Goal: Task Accomplishment & Management: Use online tool/utility

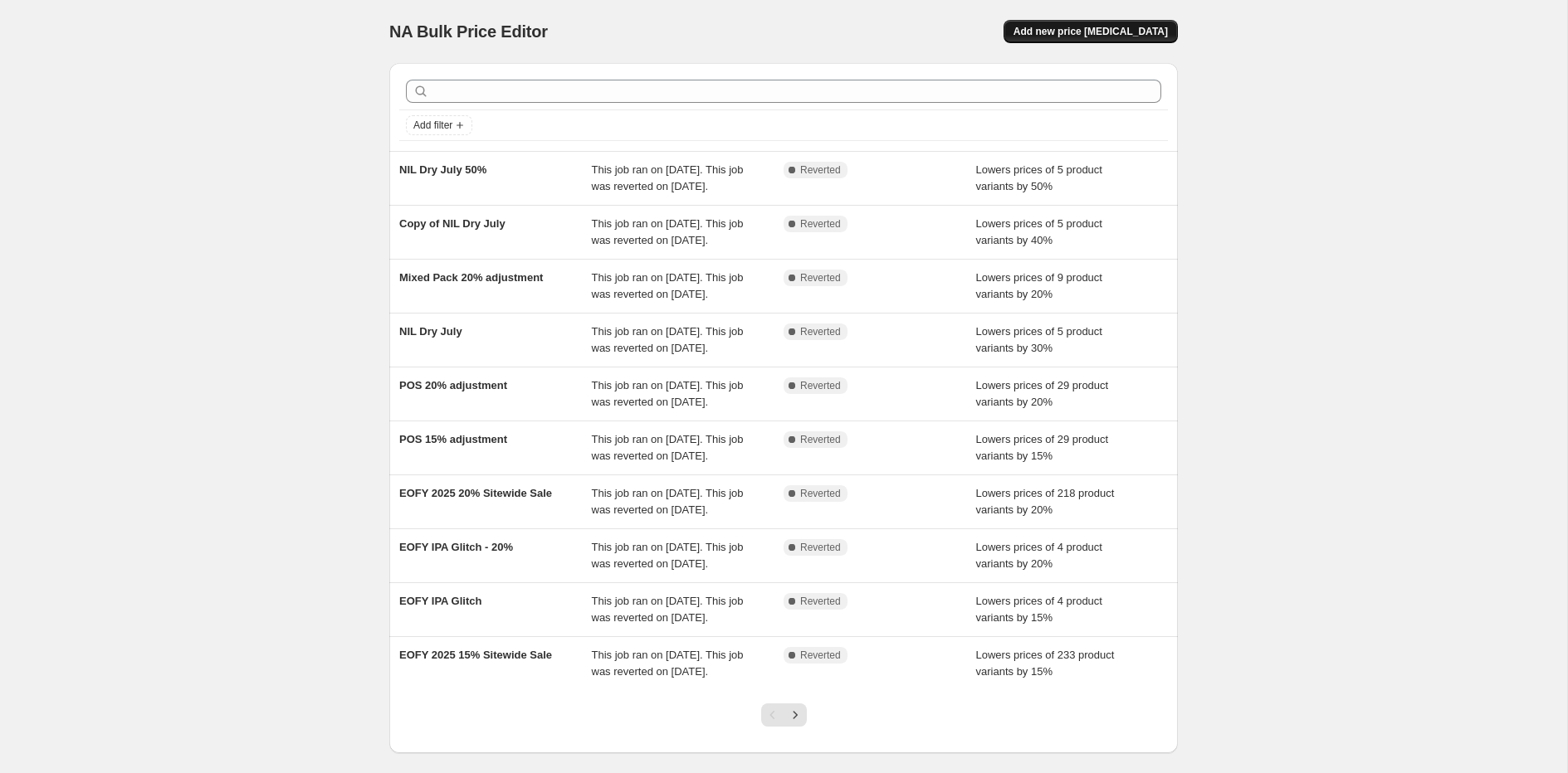
click at [1091, 36] on span "Add new price [MEDICAL_DATA]" at bounding box center [1091, 31] width 155 height 13
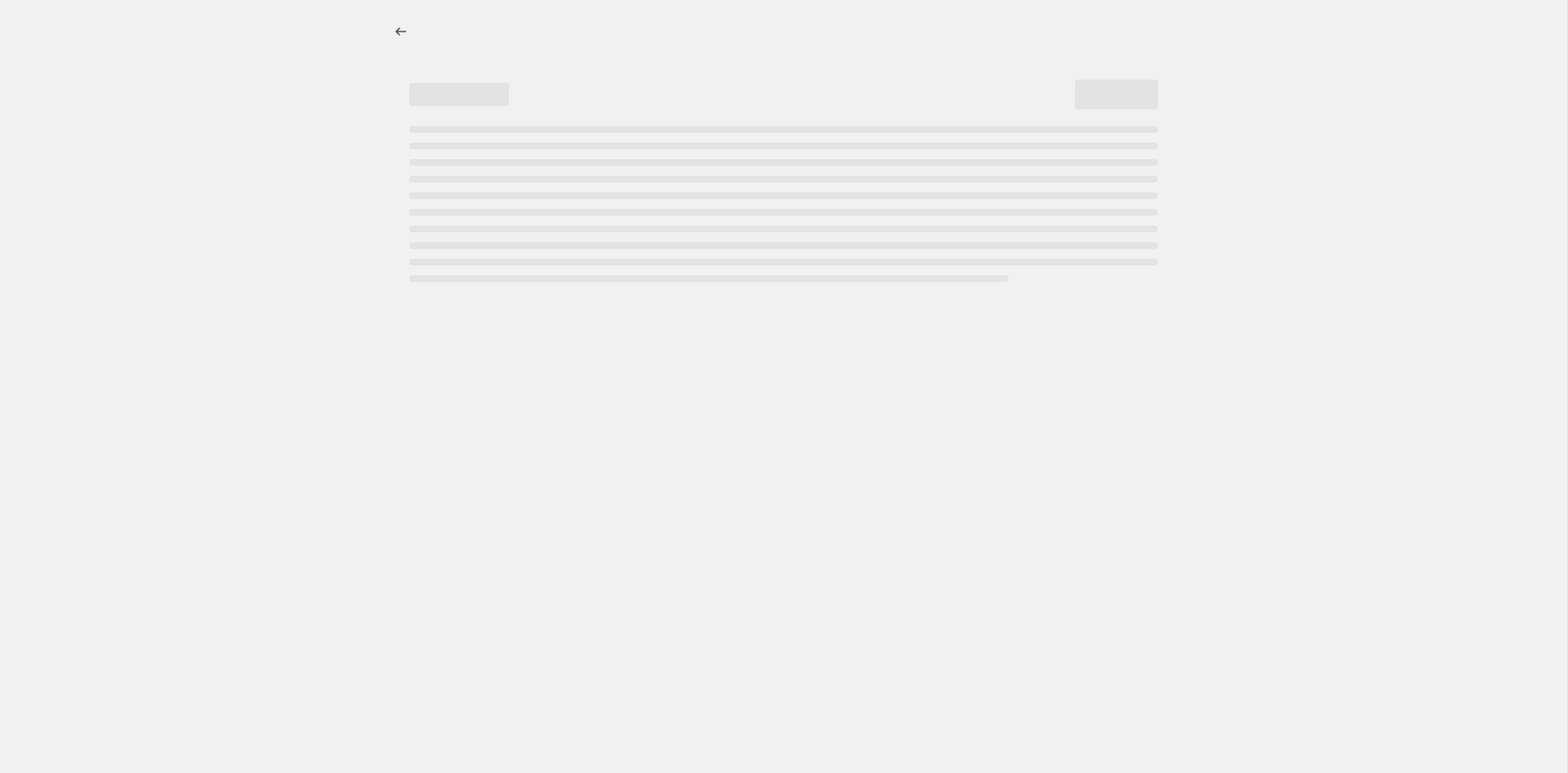
select select "percentage"
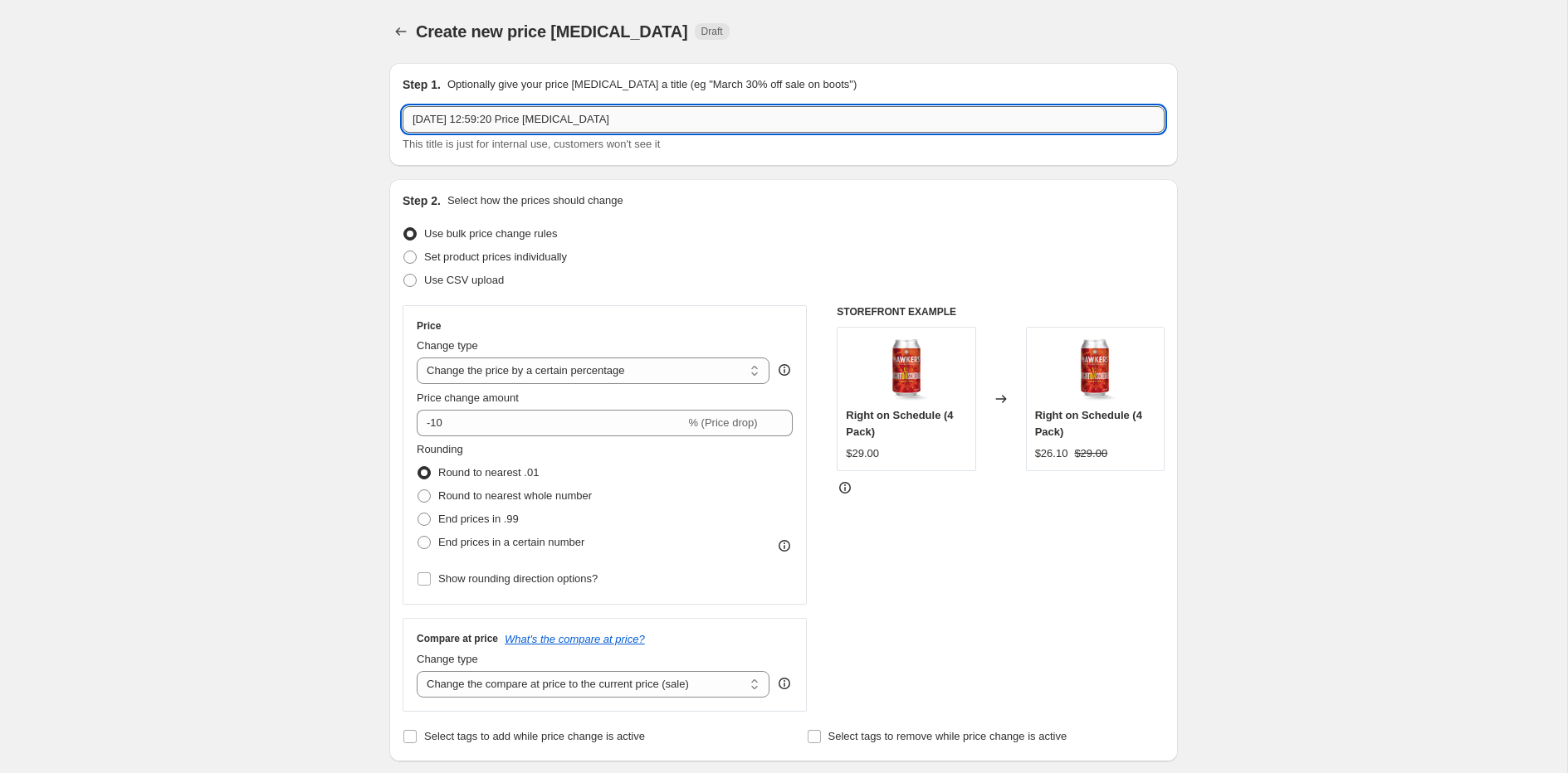
click at [571, 123] on input "[DATE] 12:59:20 Price [MEDICAL_DATA]" at bounding box center [784, 119] width 762 height 27
type input "30% off NIL"
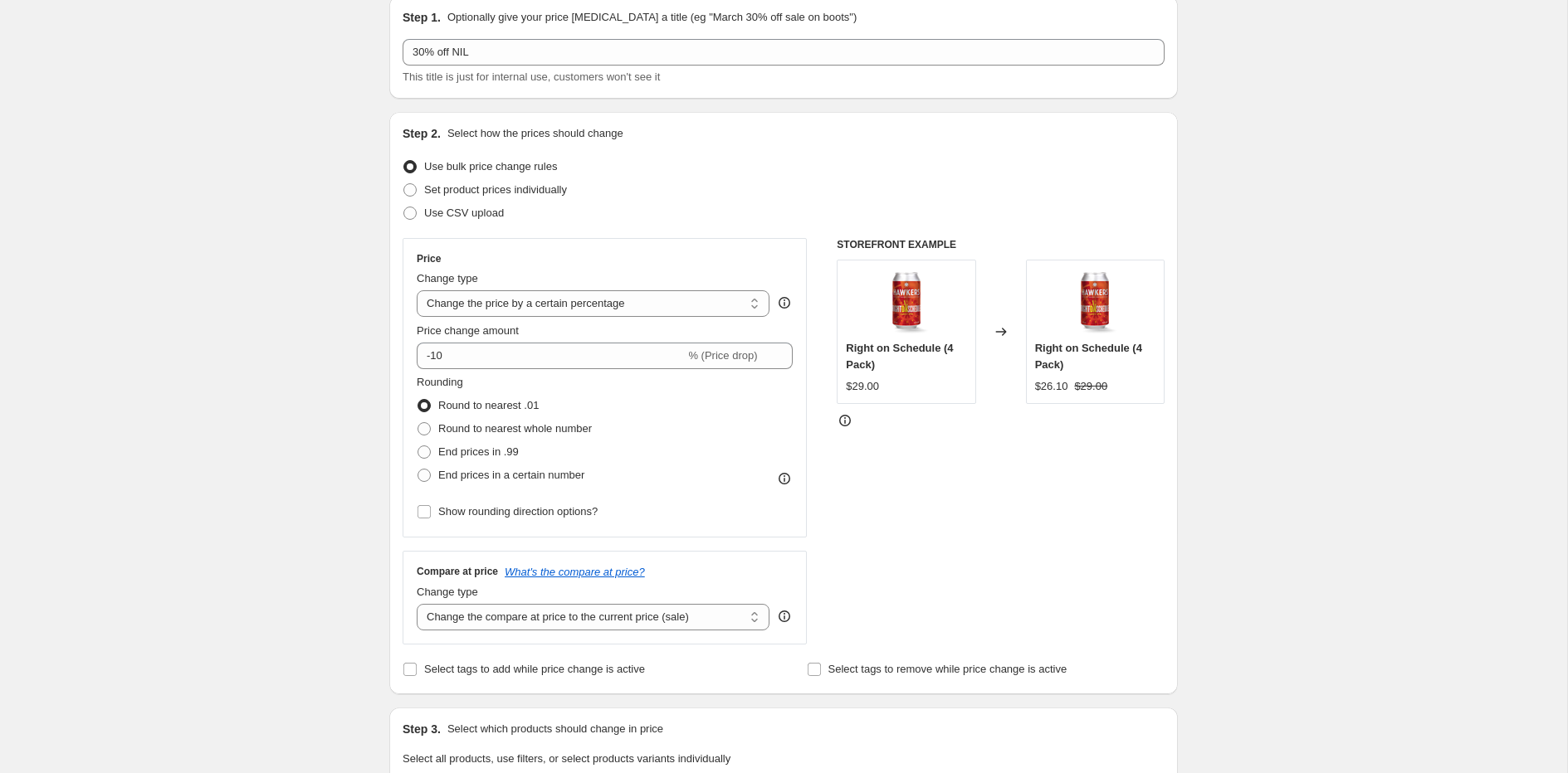
scroll to position [76, 0]
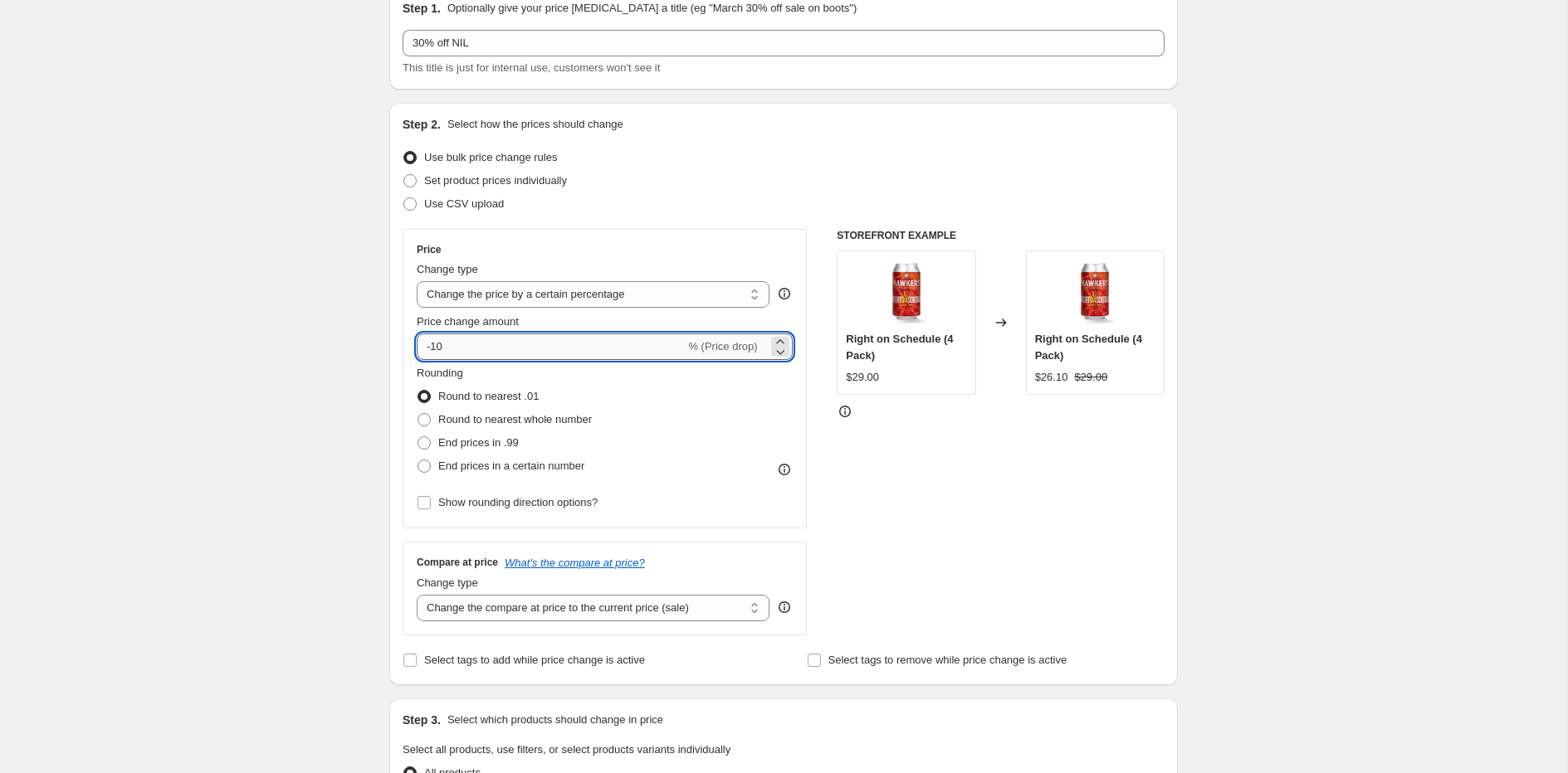
click at [468, 346] on input "-10" at bounding box center [550, 346] width 268 height 27
drag, startPoint x: 482, startPoint y: 346, endPoint x: 372, endPoint y: 346, distance: 110.0
click at [371, 346] on div "Create new price [MEDICAL_DATA]. This page is ready Create new price [MEDICAL_D…" at bounding box center [784, 753] width 829 height 1658
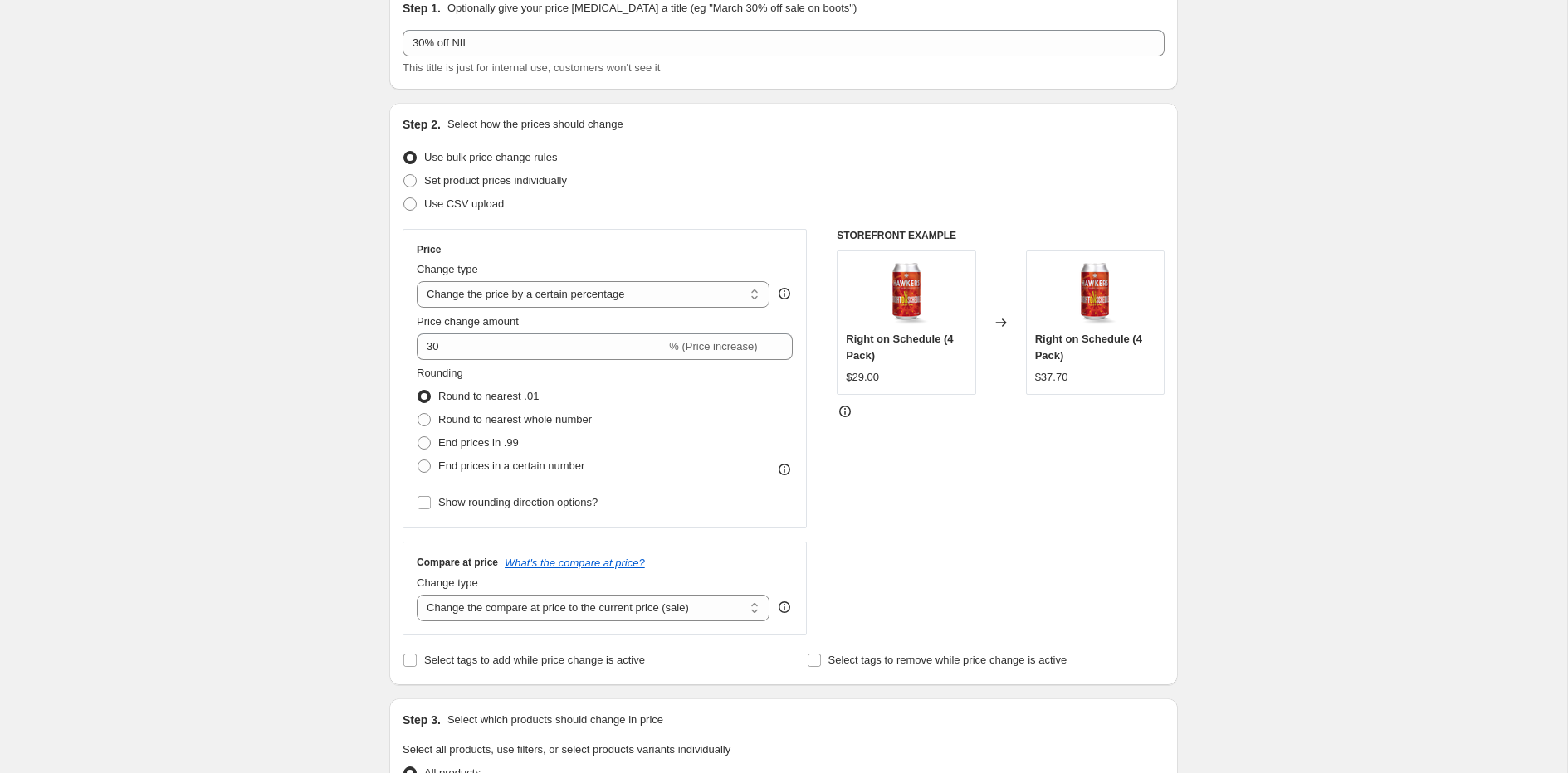
click at [254, 406] on div "Create new price [MEDICAL_DATA]. This page is ready Create new price [MEDICAL_D…" at bounding box center [784, 753] width 1567 height 1658
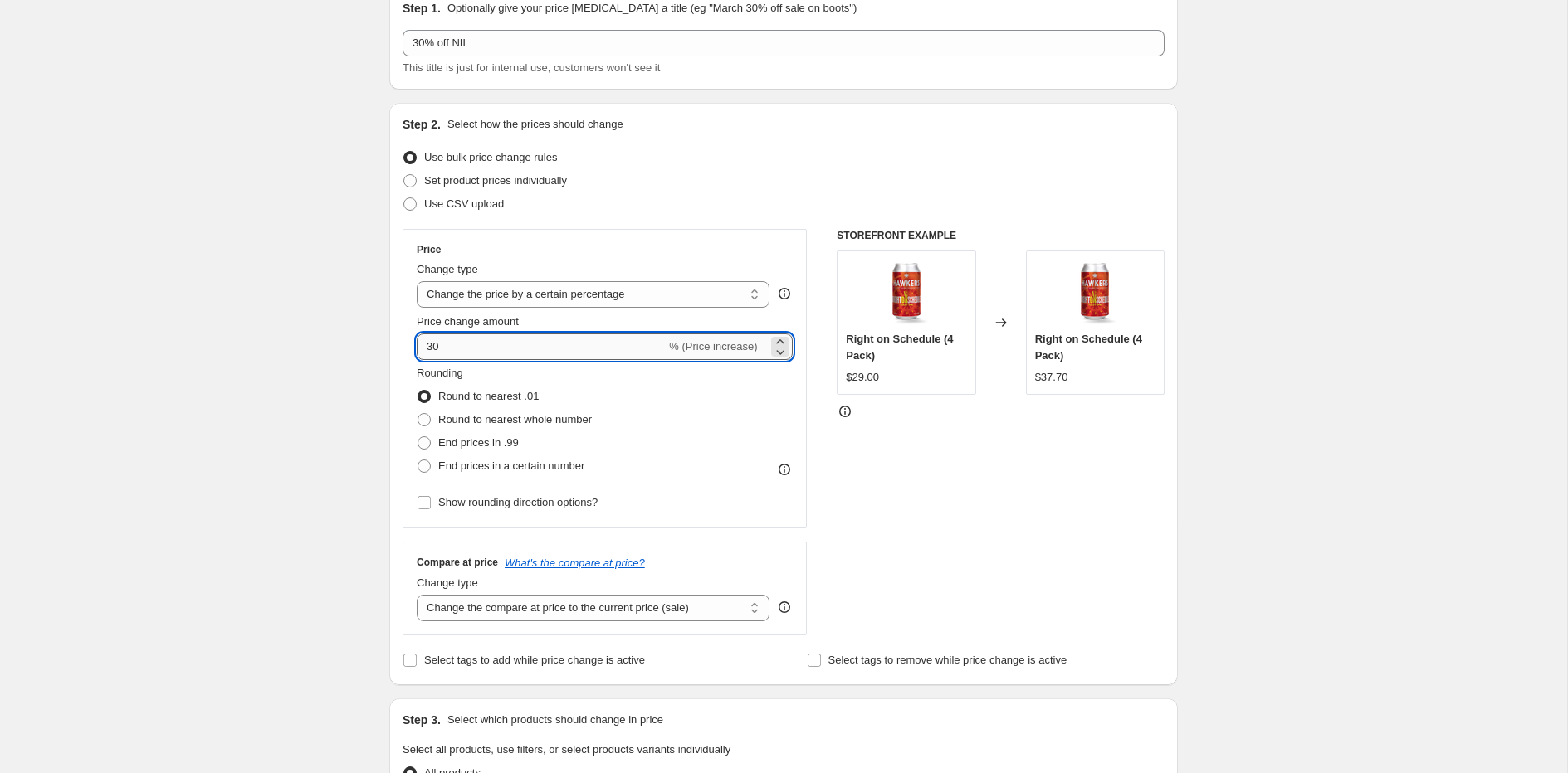
drag, startPoint x: 434, startPoint y: 338, endPoint x: 424, endPoint y: 343, distance: 11.2
click at [434, 338] on input "30" at bounding box center [541, 346] width 249 height 27
click at [426, 343] on input "30" at bounding box center [541, 346] width 249 height 27
type input "-30"
click at [208, 498] on div "Create new price [MEDICAL_DATA]. This page is ready Create new price [MEDICAL_D…" at bounding box center [784, 753] width 1567 height 1658
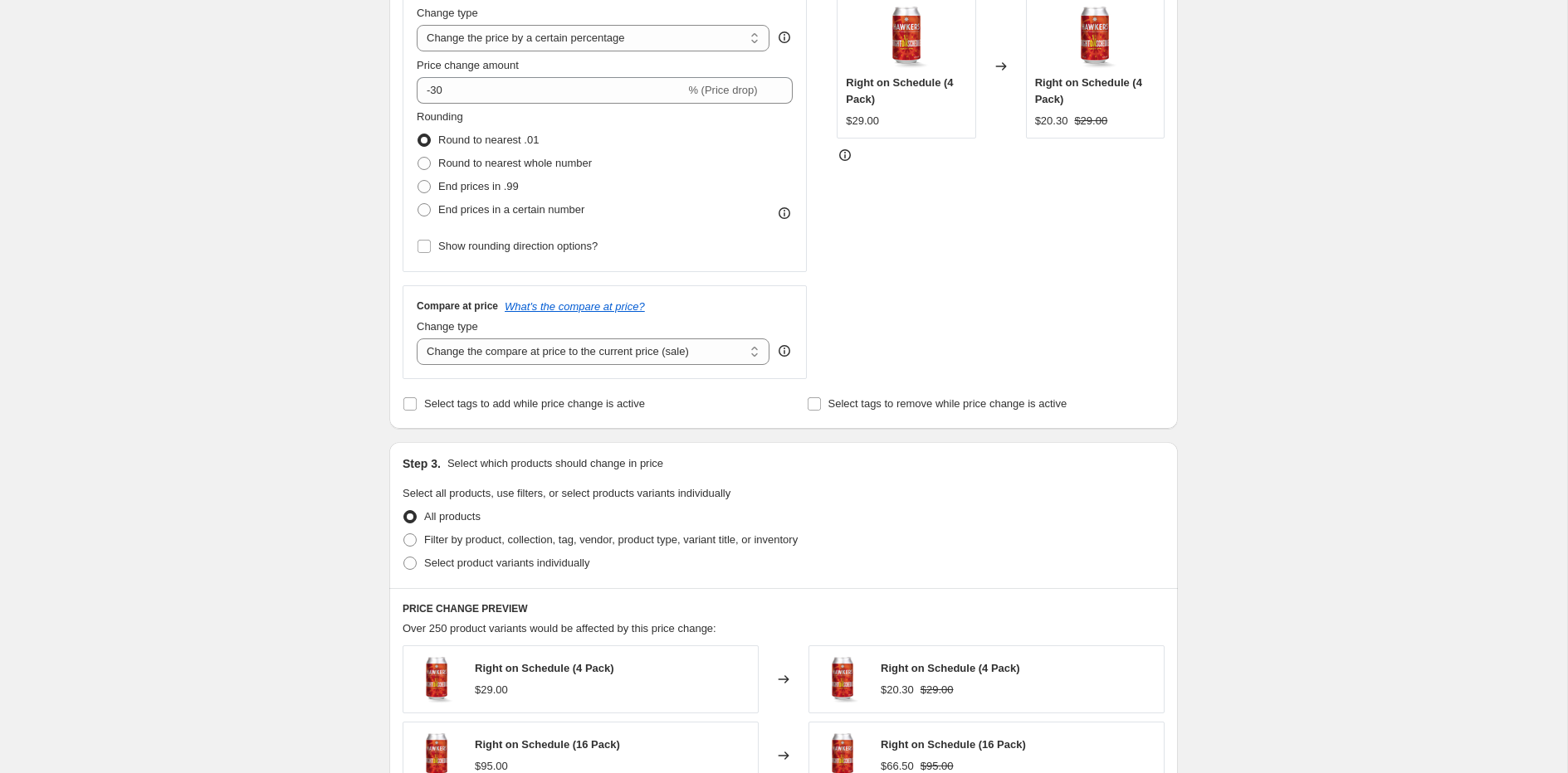
scroll to position [463, 0]
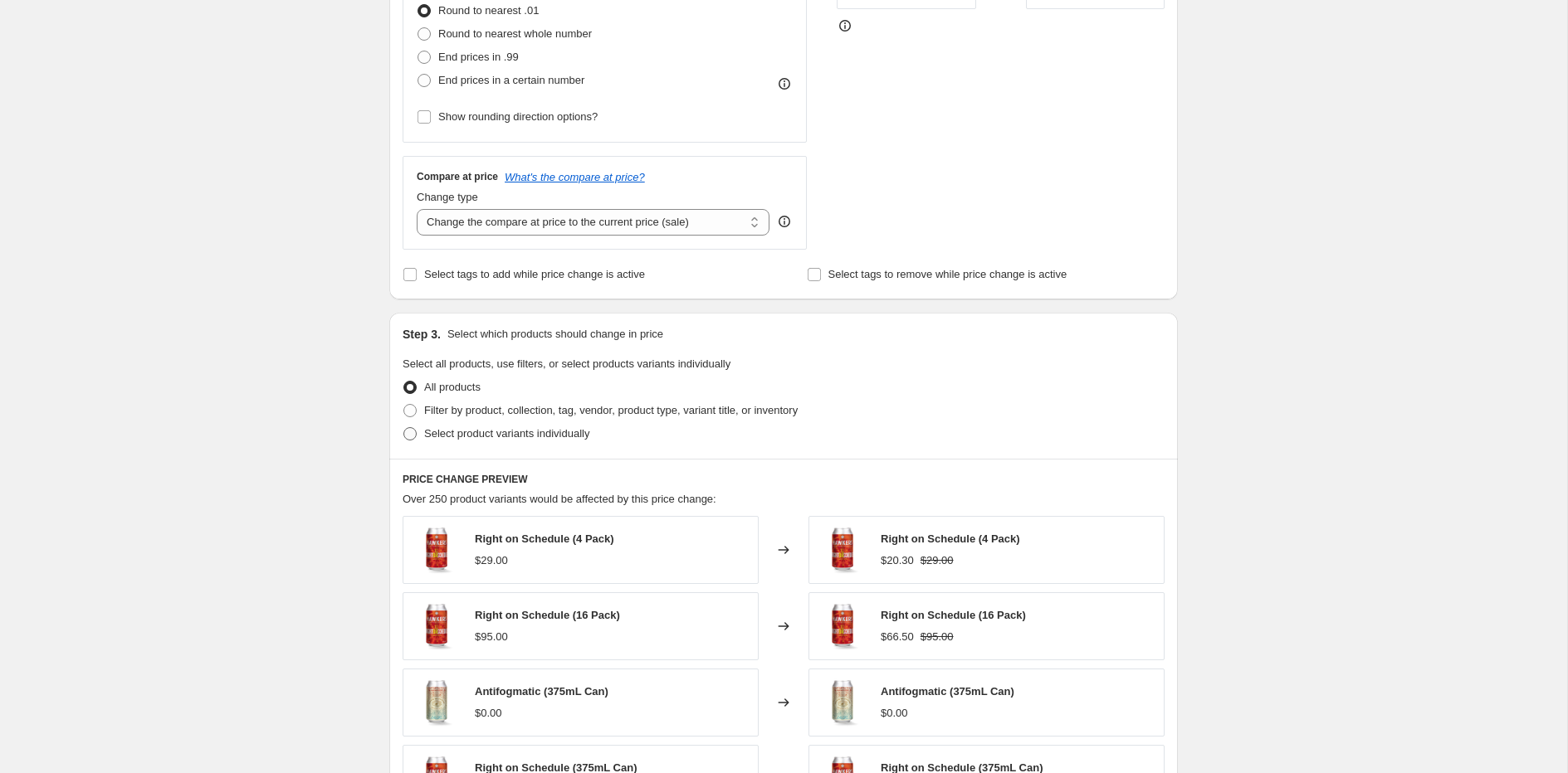
click at [499, 436] on span "Select product variants individually" at bounding box center [506, 434] width 165 height 13
click at [405, 428] on input "Select product variants individually" at bounding box center [404, 427] width 1 height 1
radio input "true"
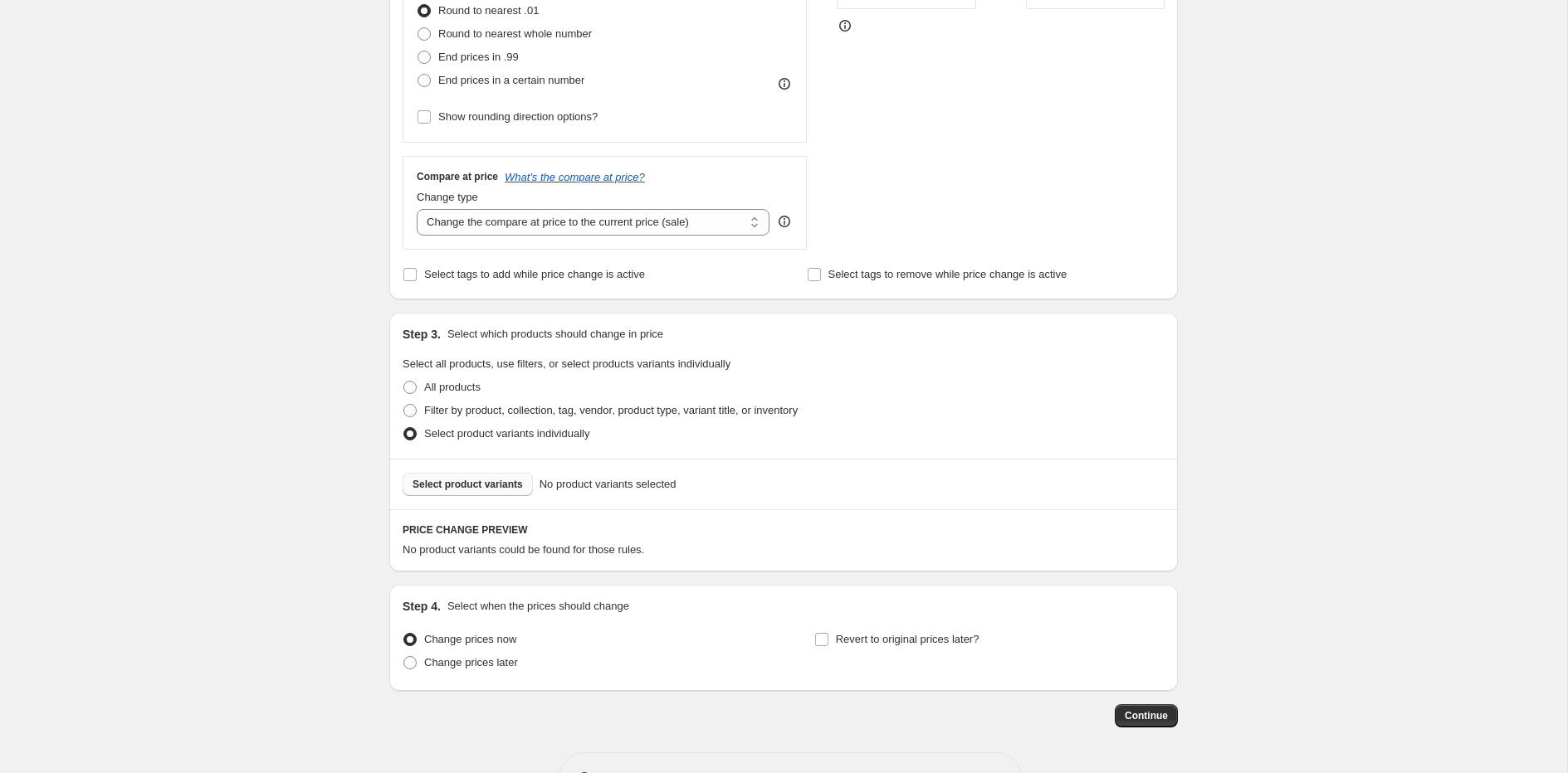
click at [505, 484] on span "Select product variants" at bounding box center [468, 485] width 111 height 13
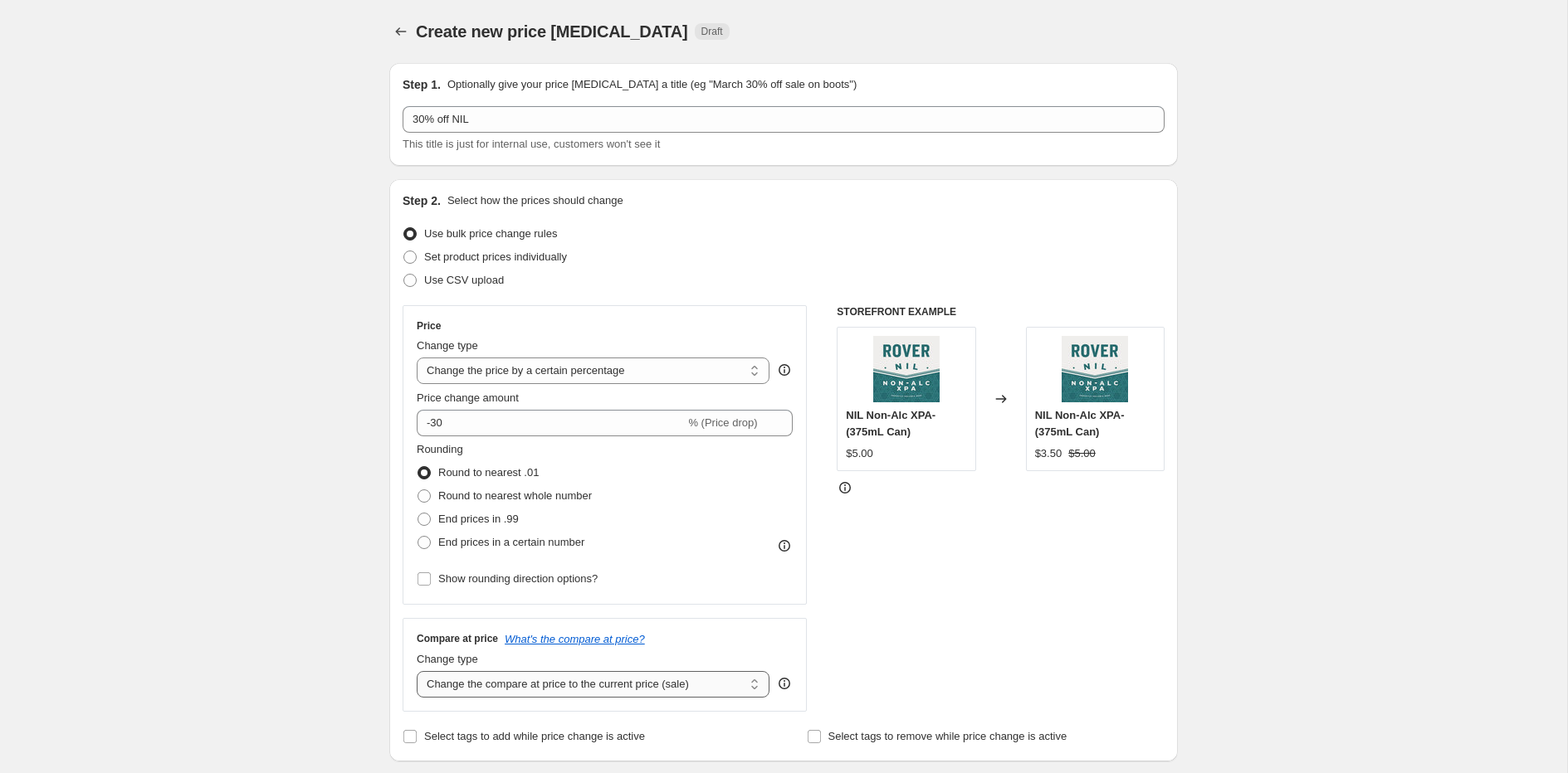
scroll to position [930, 0]
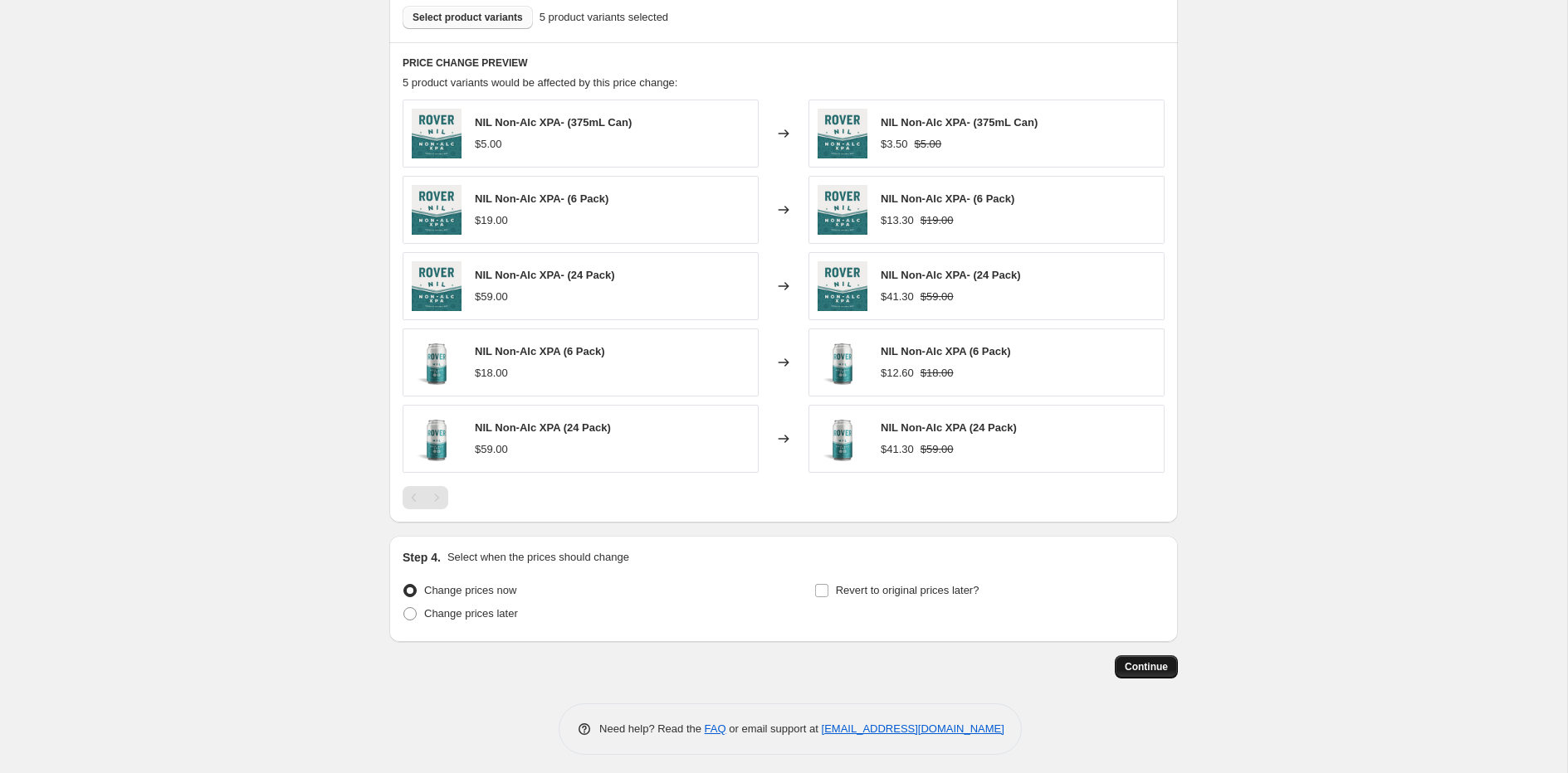
click at [1149, 661] on span "Continue" at bounding box center [1146, 667] width 43 height 13
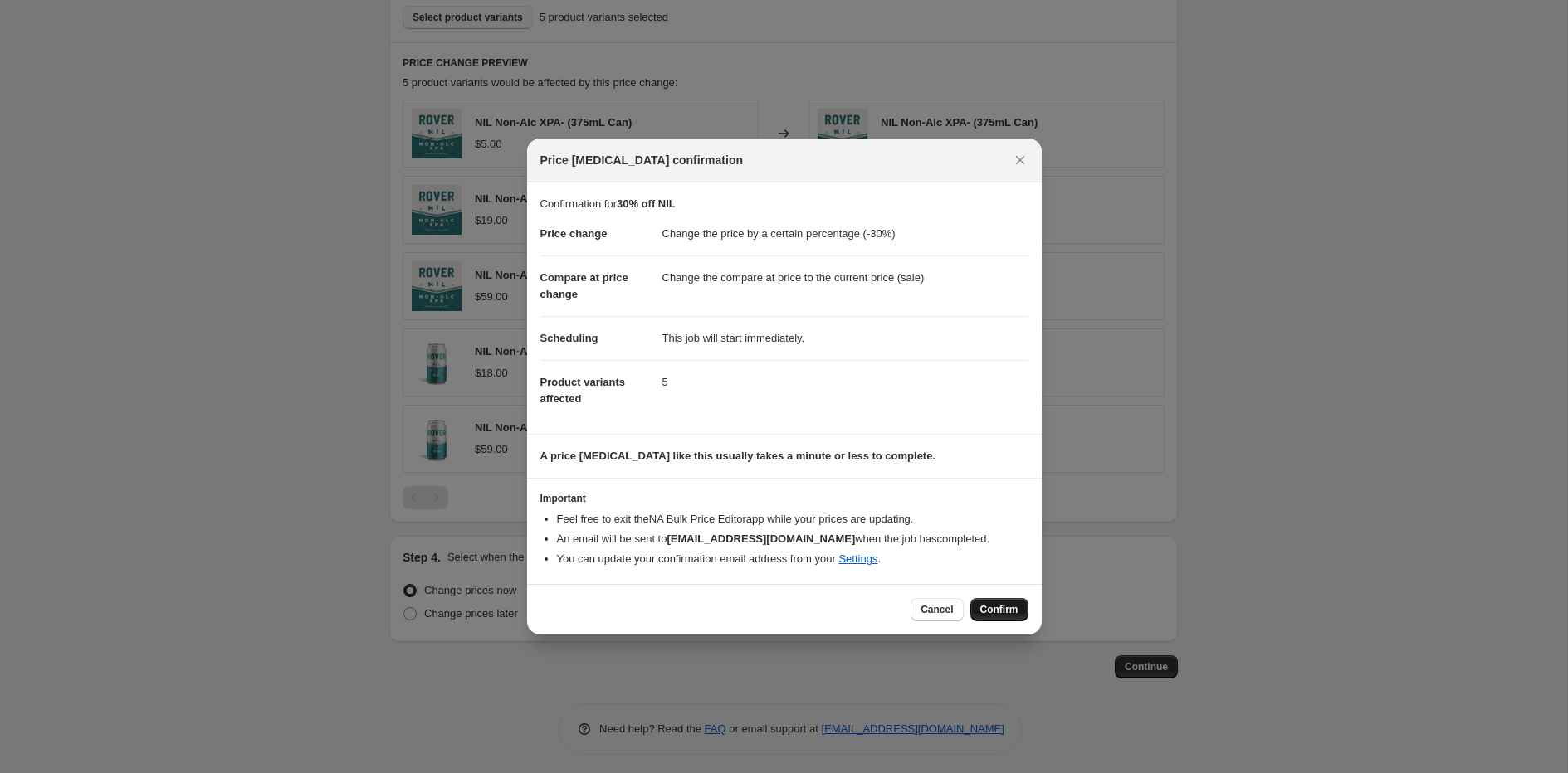
click at [1005, 610] on span "Confirm" at bounding box center [999, 610] width 38 height 13
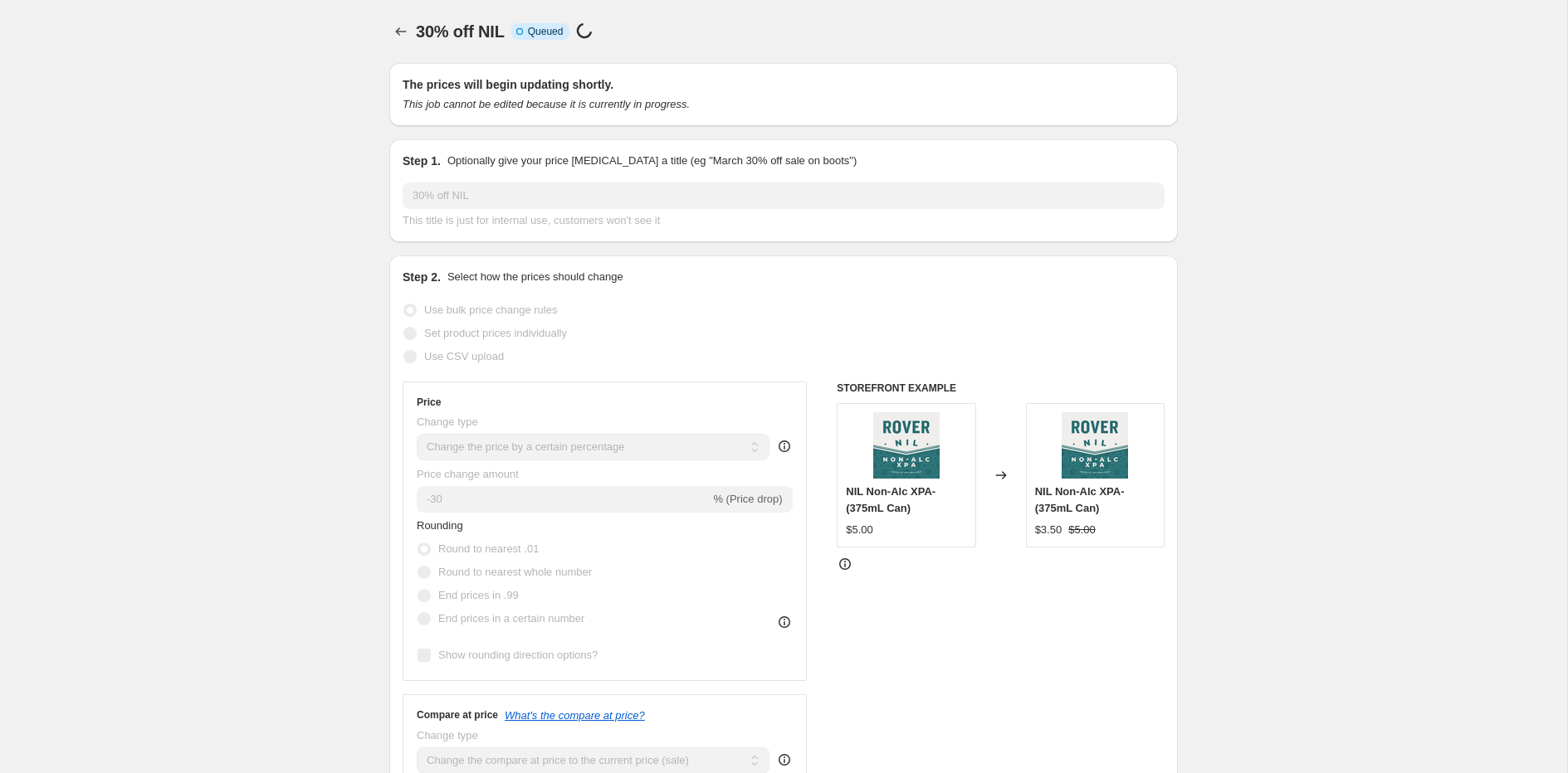
scroll to position [930, 0]
